Goal: Check status: Check status

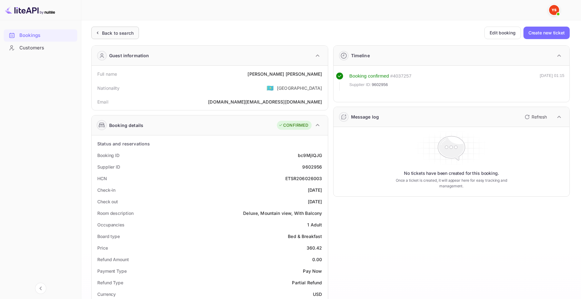
click at [116, 35] on div "Back to search" at bounding box center [118, 33] width 32 height 7
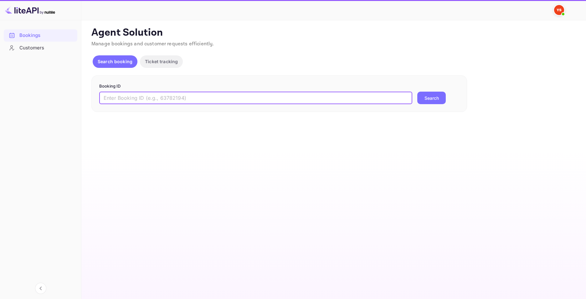
click at [261, 99] on input "text" at bounding box center [255, 98] width 313 height 13
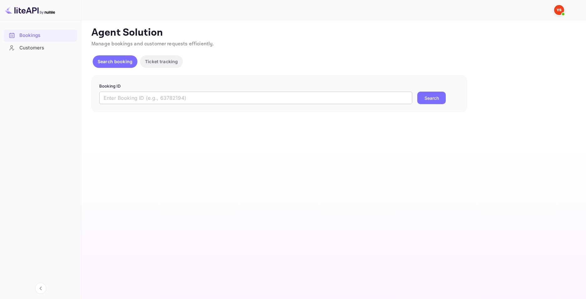
click at [258, 99] on input "text" at bounding box center [255, 98] width 313 height 13
paste input "9710440"
type input "9710440"
click at [437, 98] on button "Search" at bounding box center [431, 98] width 28 height 13
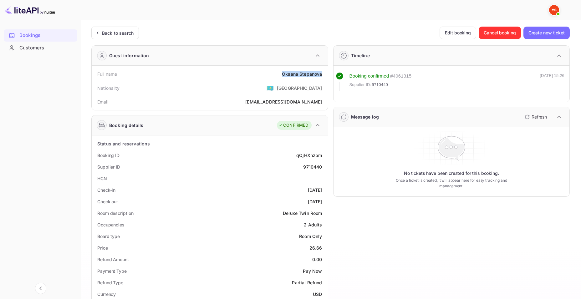
drag, startPoint x: 281, startPoint y: 73, endPoint x: 323, endPoint y: 72, distance: 41.9
click at [323, 72] on div "Full name [PERSON_NAME]" at bounding box center [209, 74] width 231 height 12
copy div "[PERSON_NAME]"
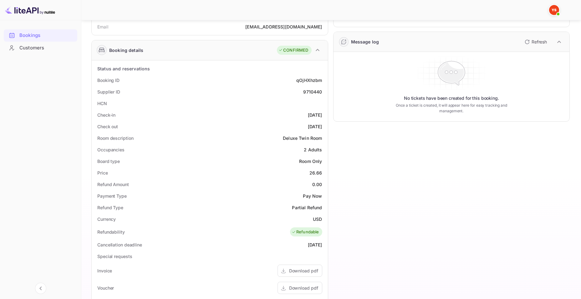
scroll to position [63, 0]
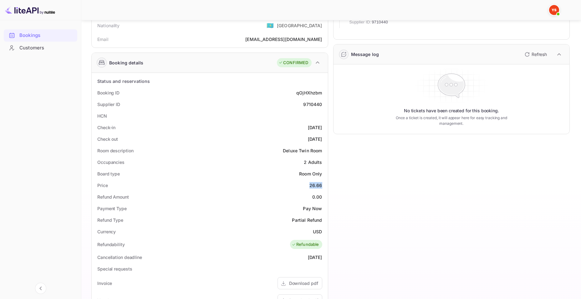
drag, startPoint x: 309, startPoint y: 187, endPoint x: 325, endPoint y: 186, distance: 16.3
click at [325, 186] on div "Status and reservations Booking ID qOjHXhzbm Supplier ID 9710440 HCN Check-in […" at bounding box center [210, 251] width 236 height 356
copy div "26.66"
drag, startPoint x: 311, startPoint y: 231, endPoint x: 323, endPoint y: 231, distance: 12.5
click at [323, 231] on div "Currency USD" at bounding box center [209, 232] width 231 height 12
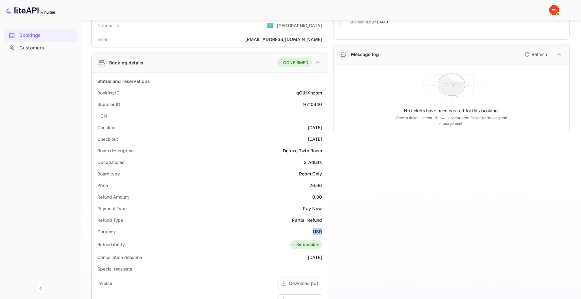
copy div "USD"
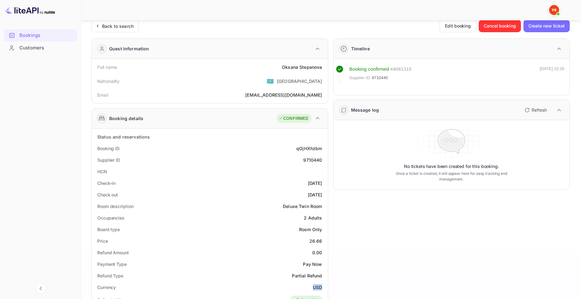
scroll to position [0, 0]
